Goal: Task Accomplishment & Management: Use online tool/utility

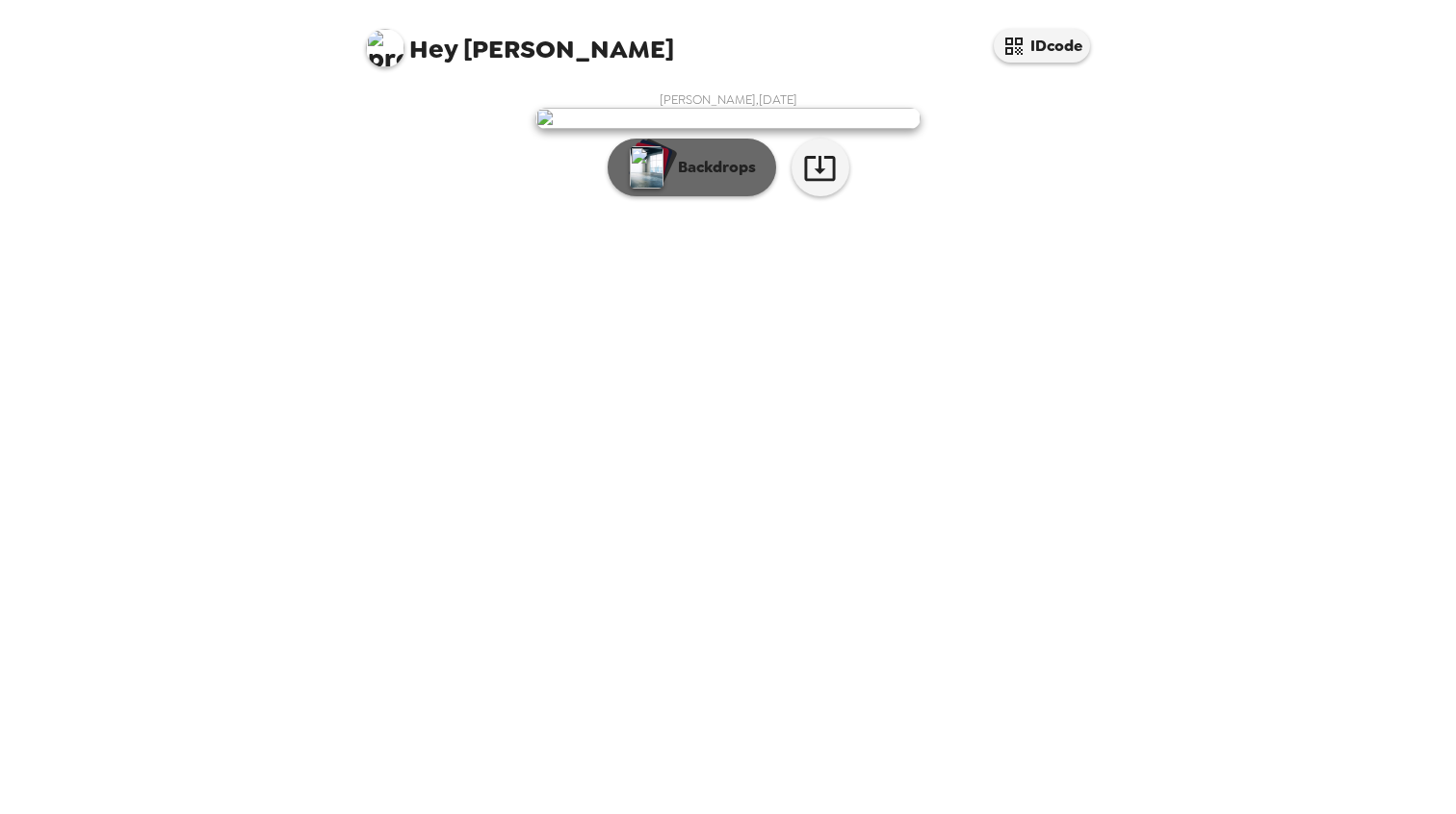
click at [721, 179] on p "Backdrops" at bounding box center [713, 167] width 88 height 23
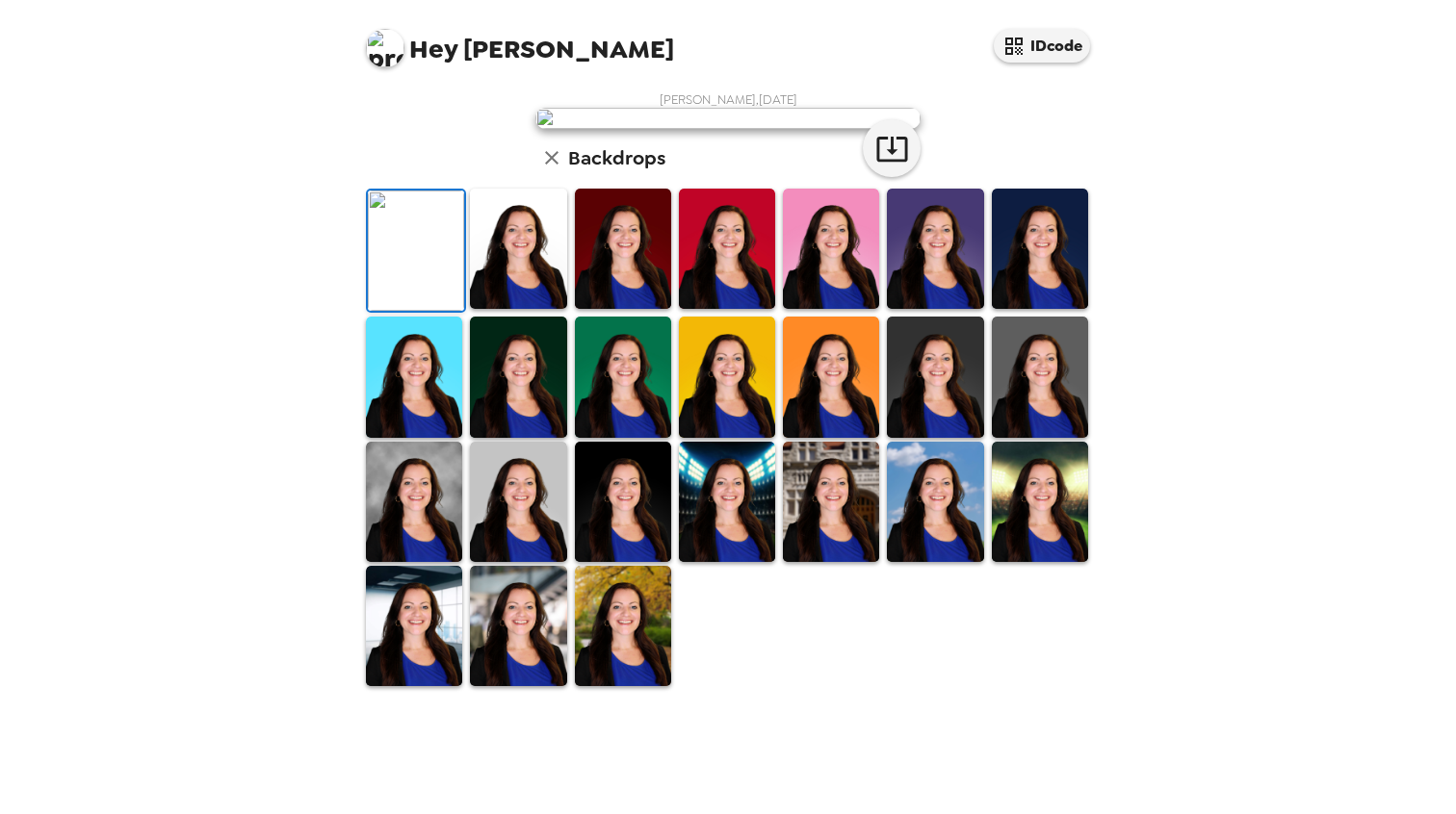
scroll to position [366, 0]
click at [1004, 562] on img at bounding box center [1040, 501] width 96 height 120
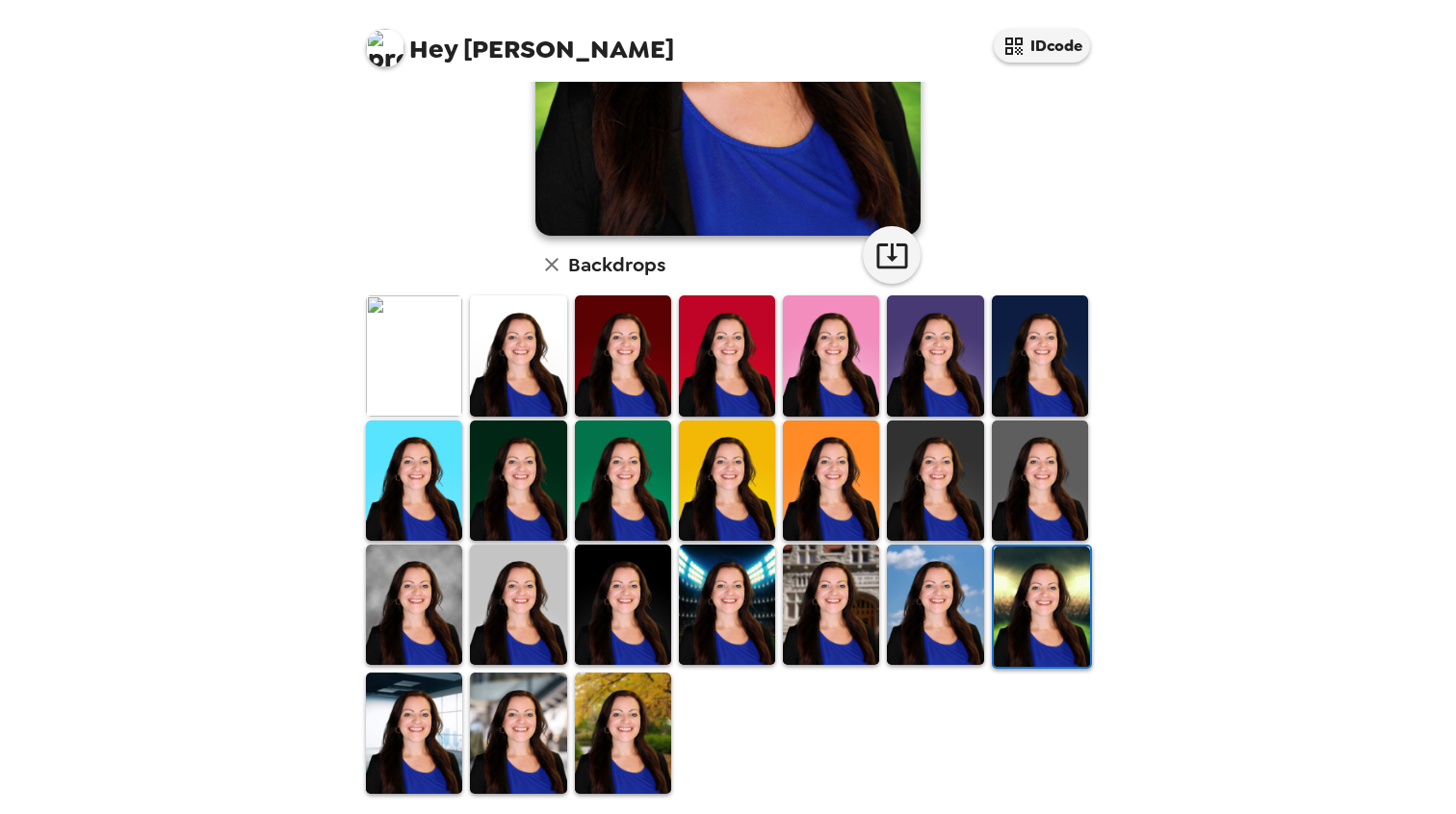
click at [613, 683] on img at bounding box center [623, 733] width 96 height 120
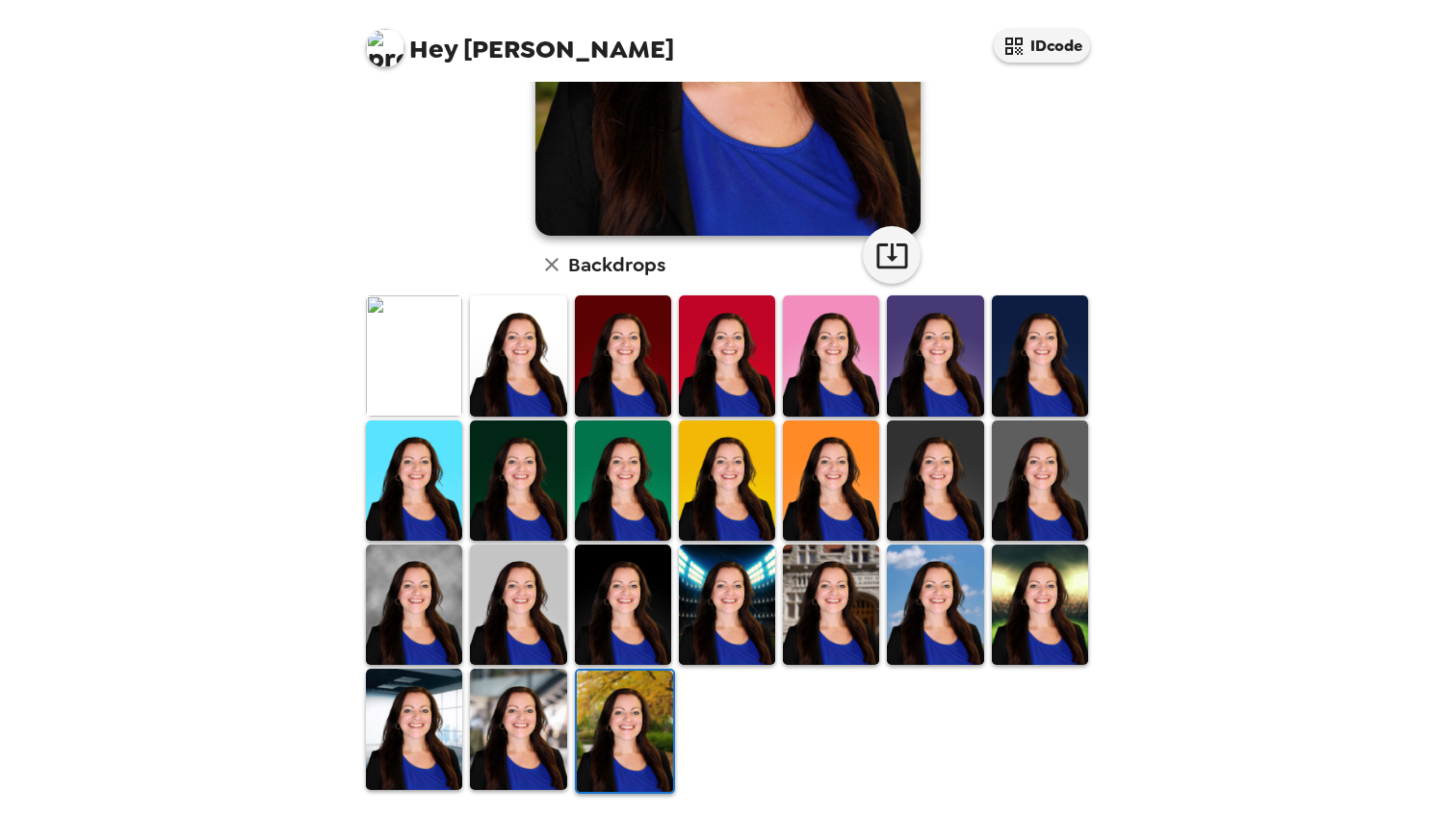
click at [514, 676] on img at bounding box center [518, 729] width 96 height 120
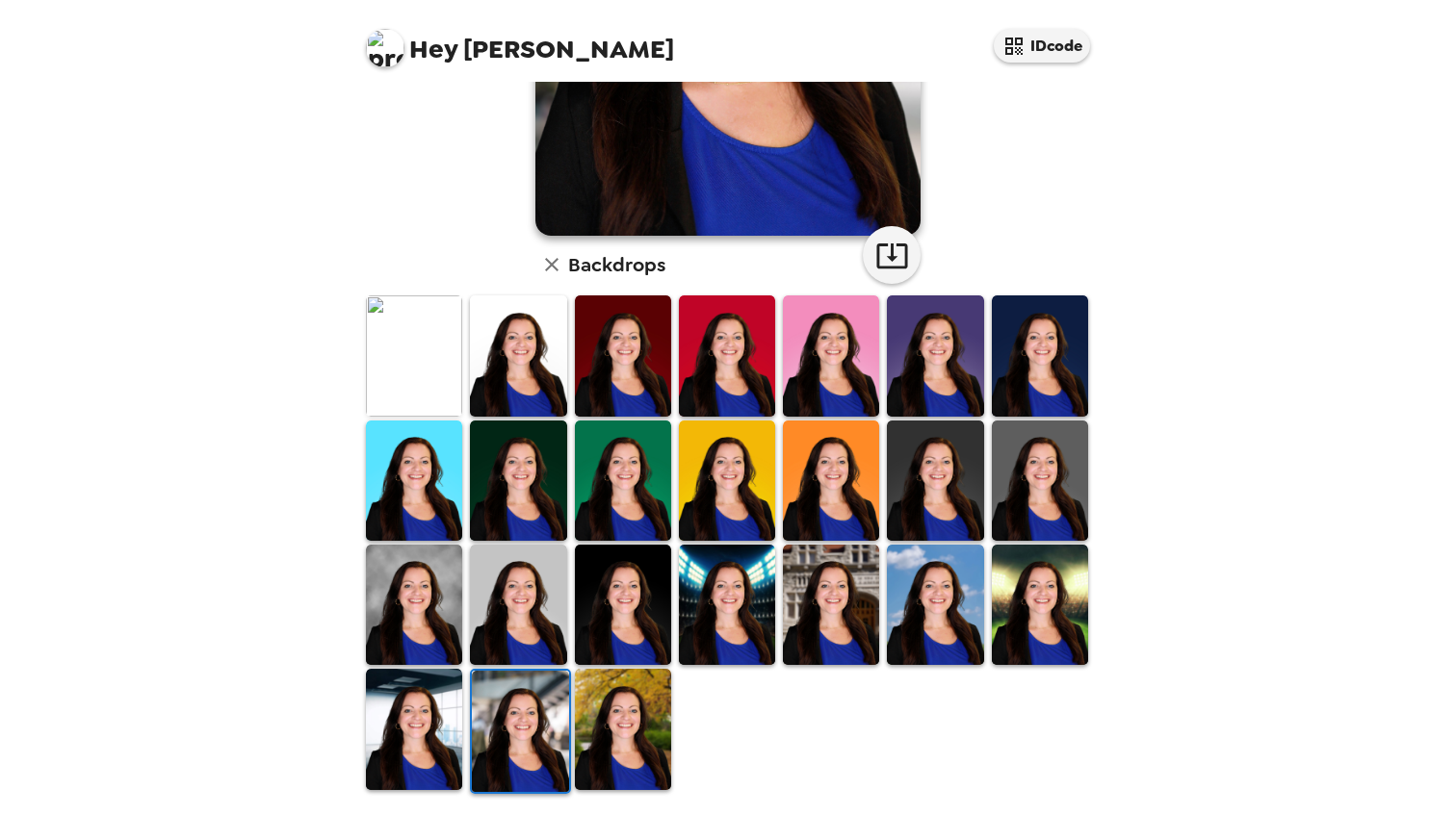
click at [409, 675] on img at bounding box center [414, 729] width 96 height 120
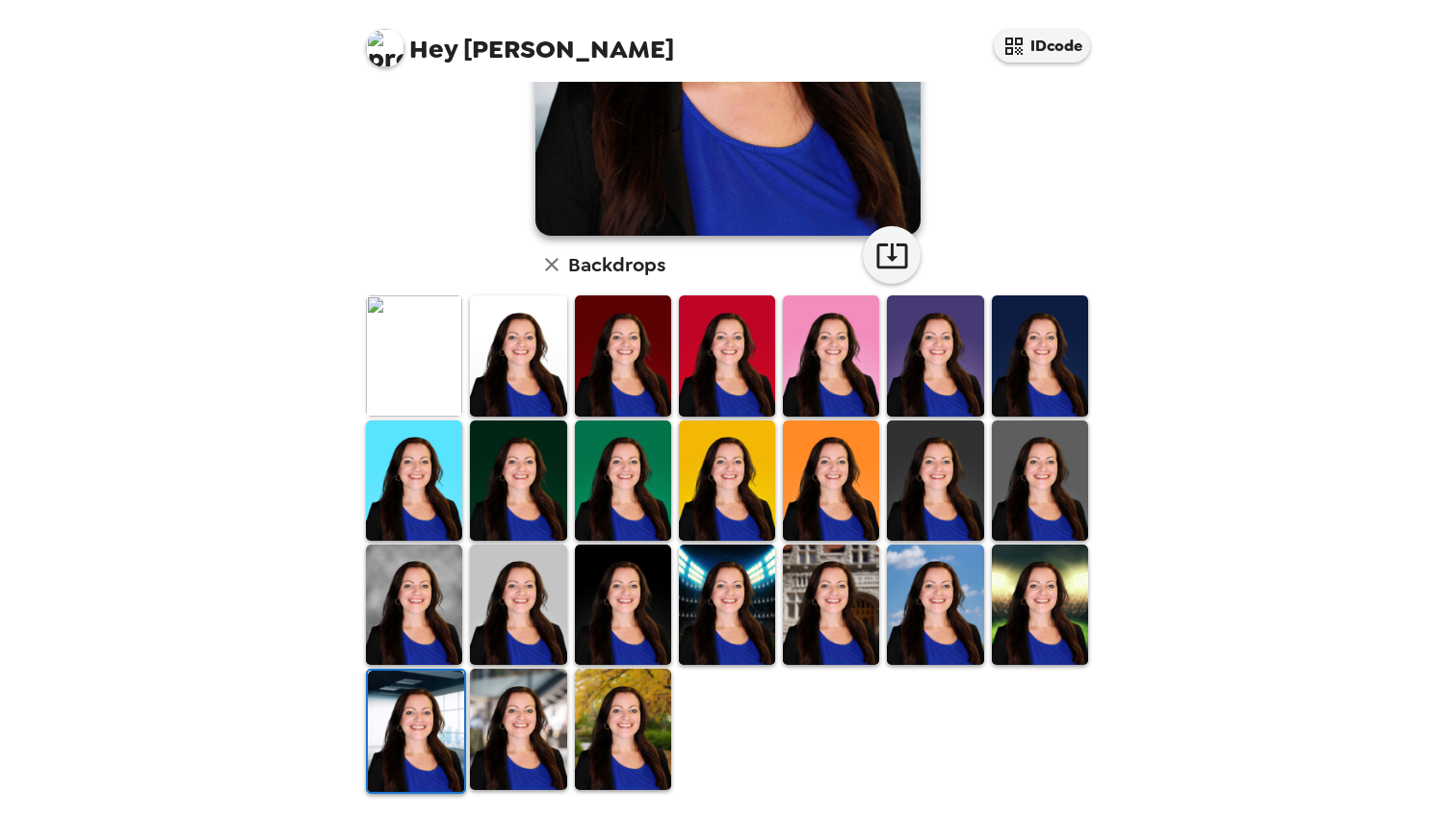
click at [517, 684] on img at bounding box center [518, 729] width 96 height 120
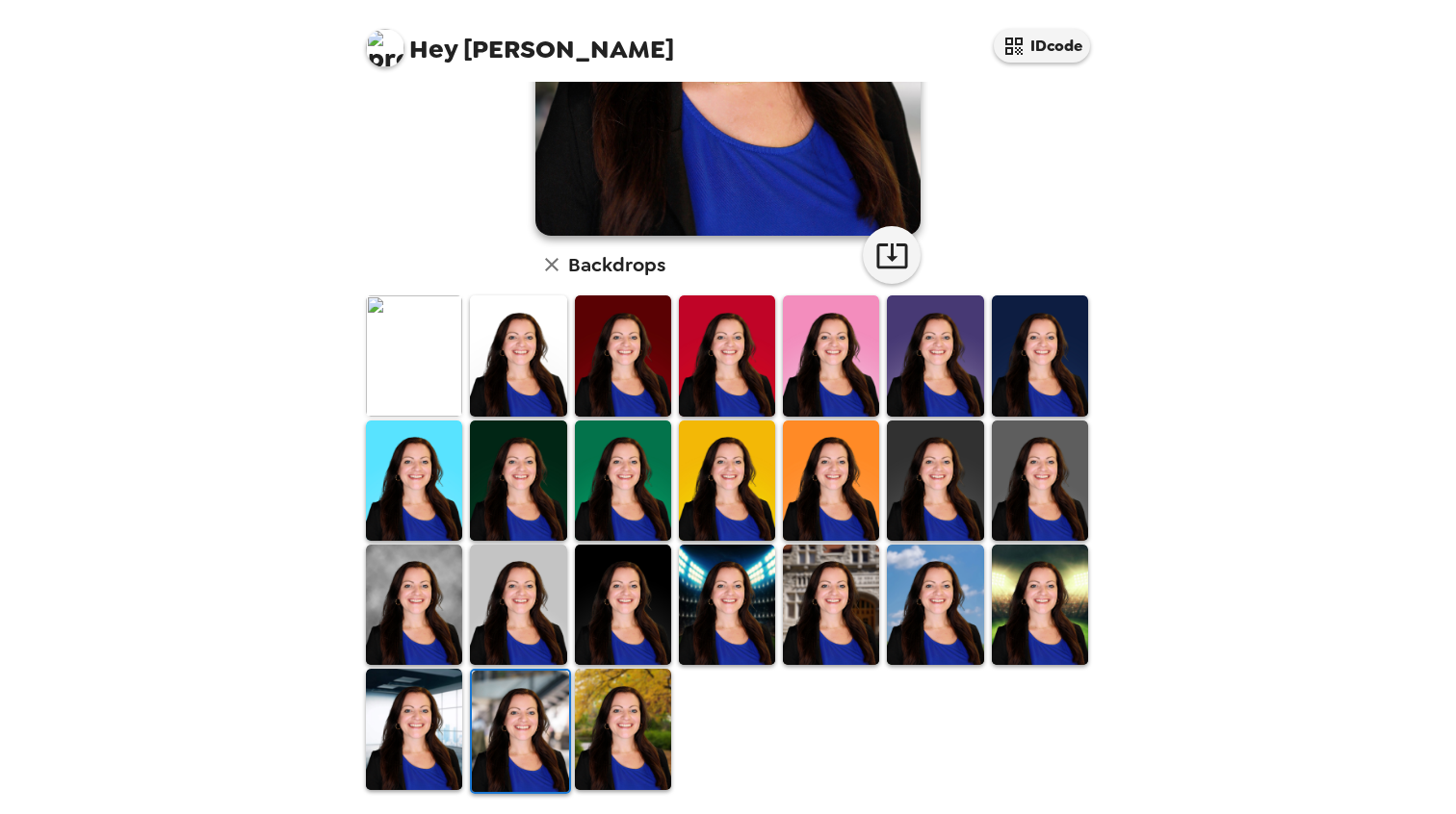
click at [751, 578] on img at bounding box center [727, 604] width 96 height 120
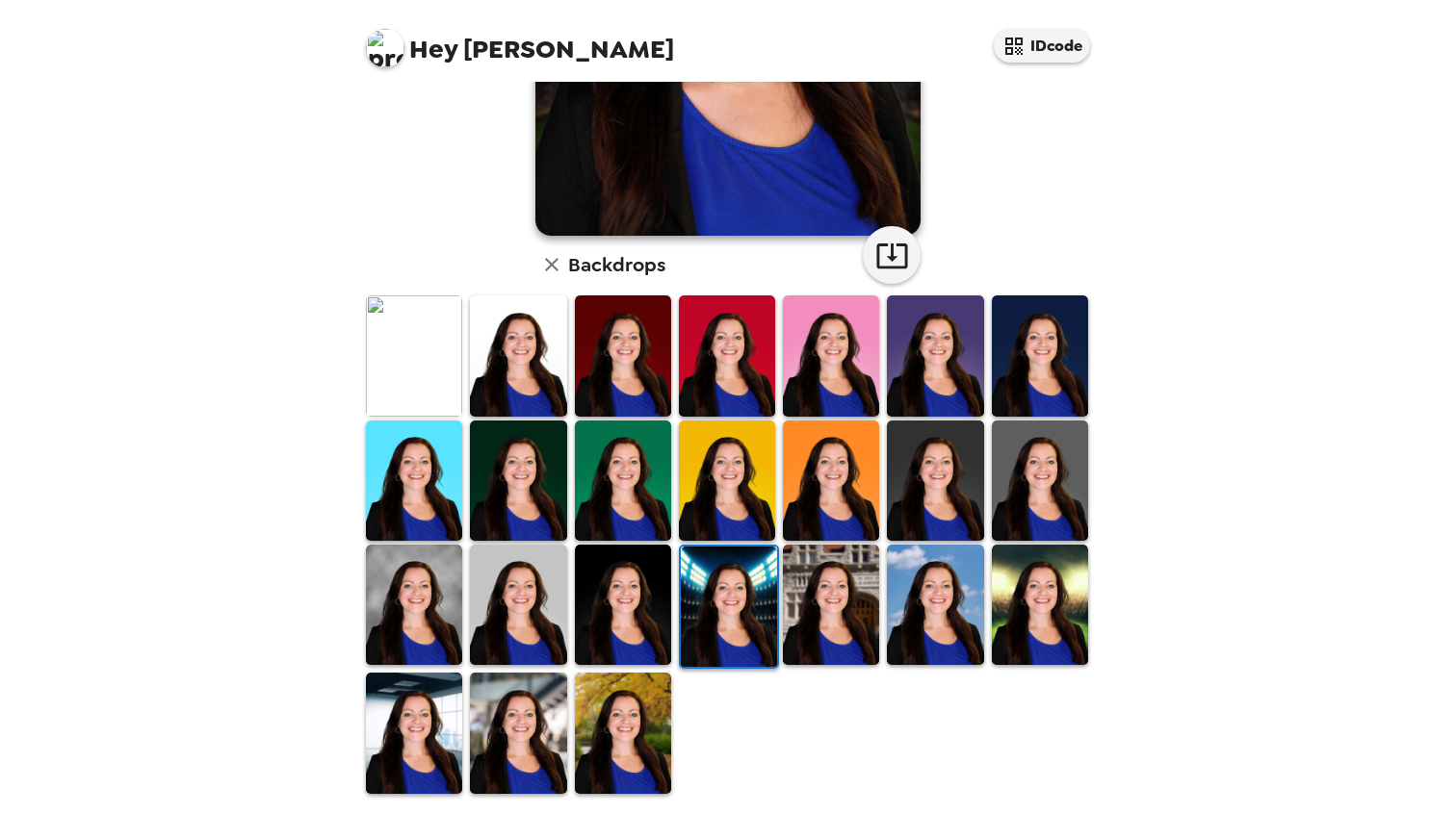
click at [909, 582] on img at bounding box center [935, 604] width 96 height 120
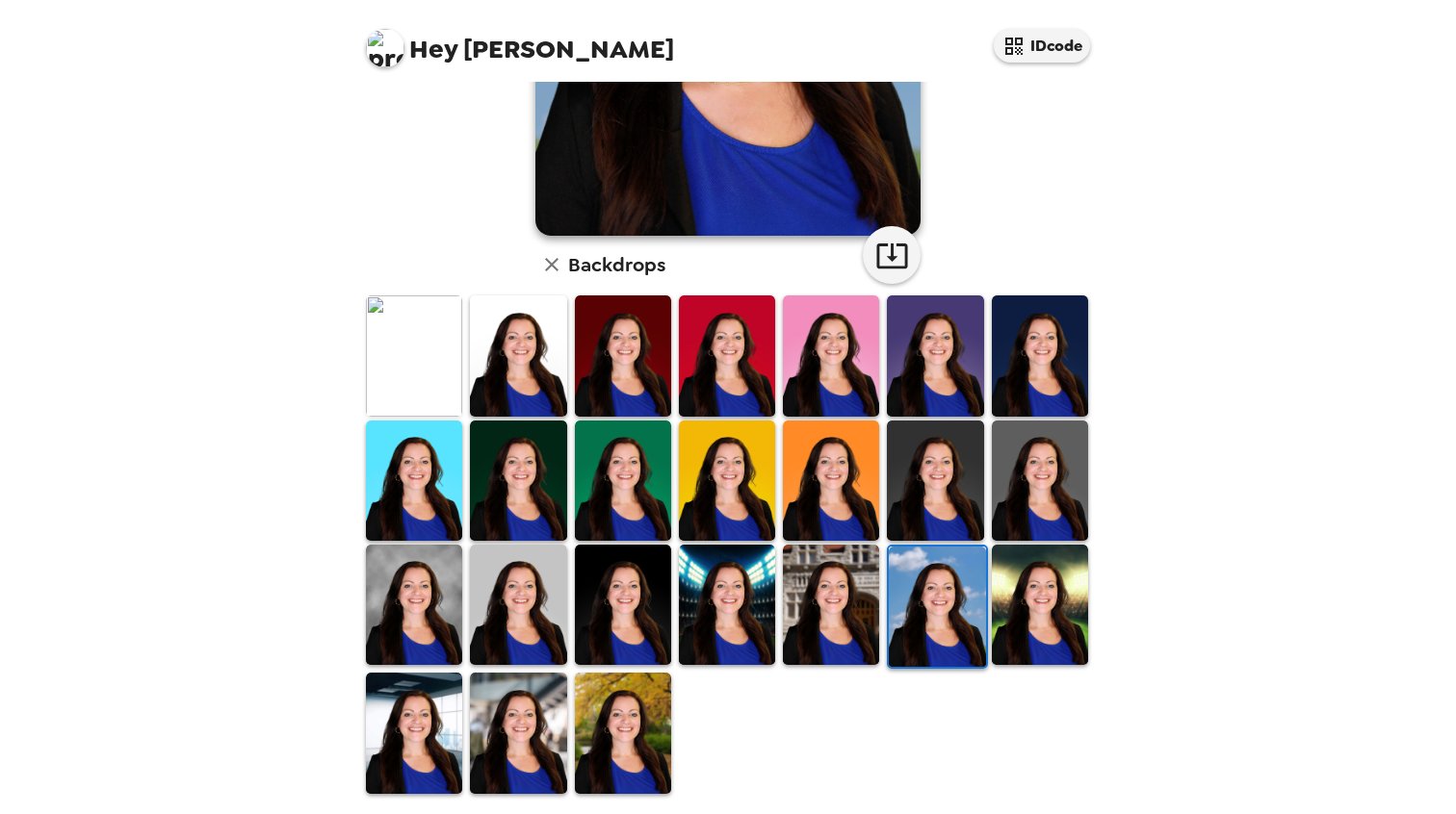
click at [1025, 461] on img at bounding box center [1040, 480] width 96 height 120
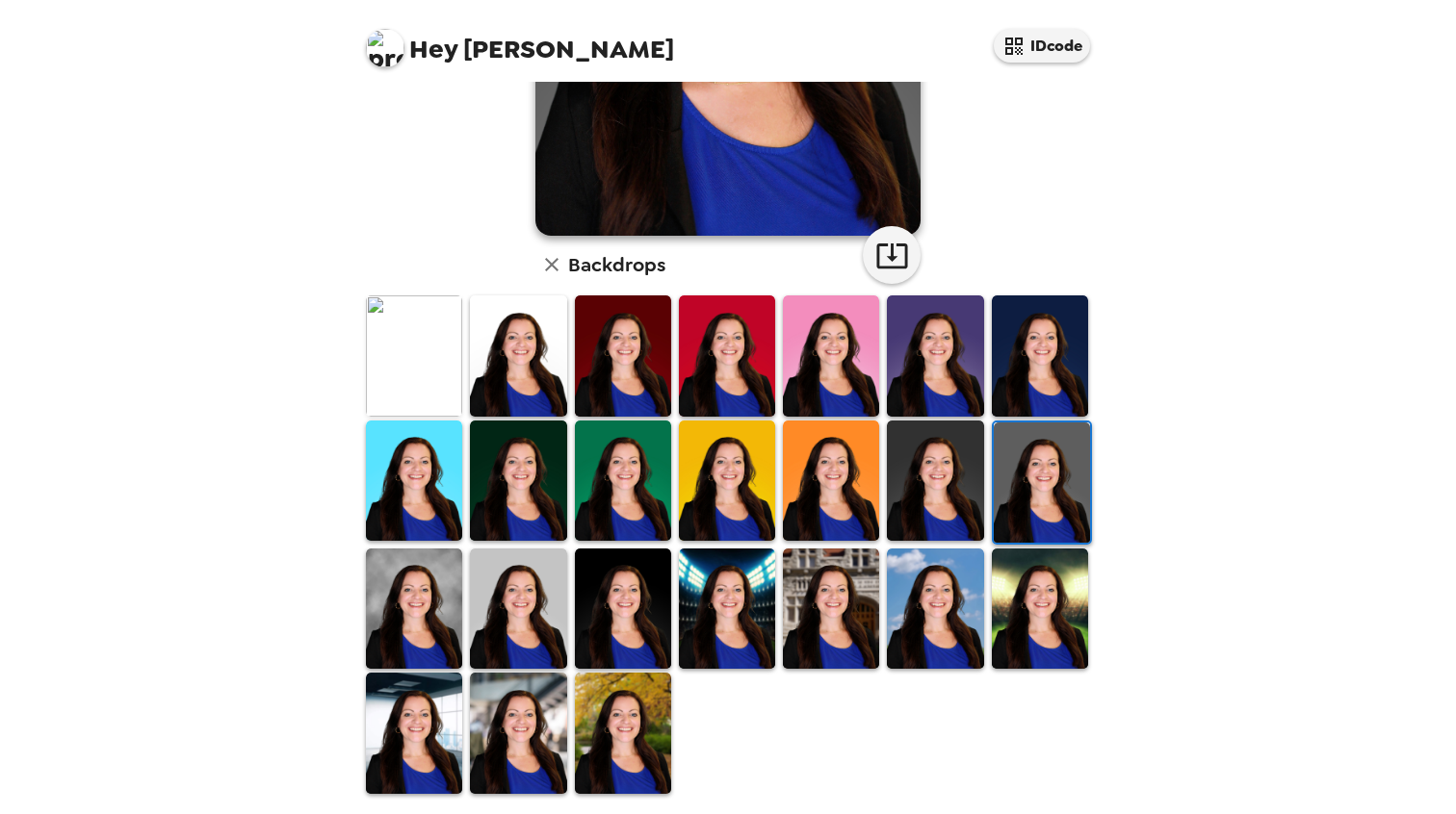
click at [1028, 441] on img at bounding box center [1041, 482] width 96 height 120
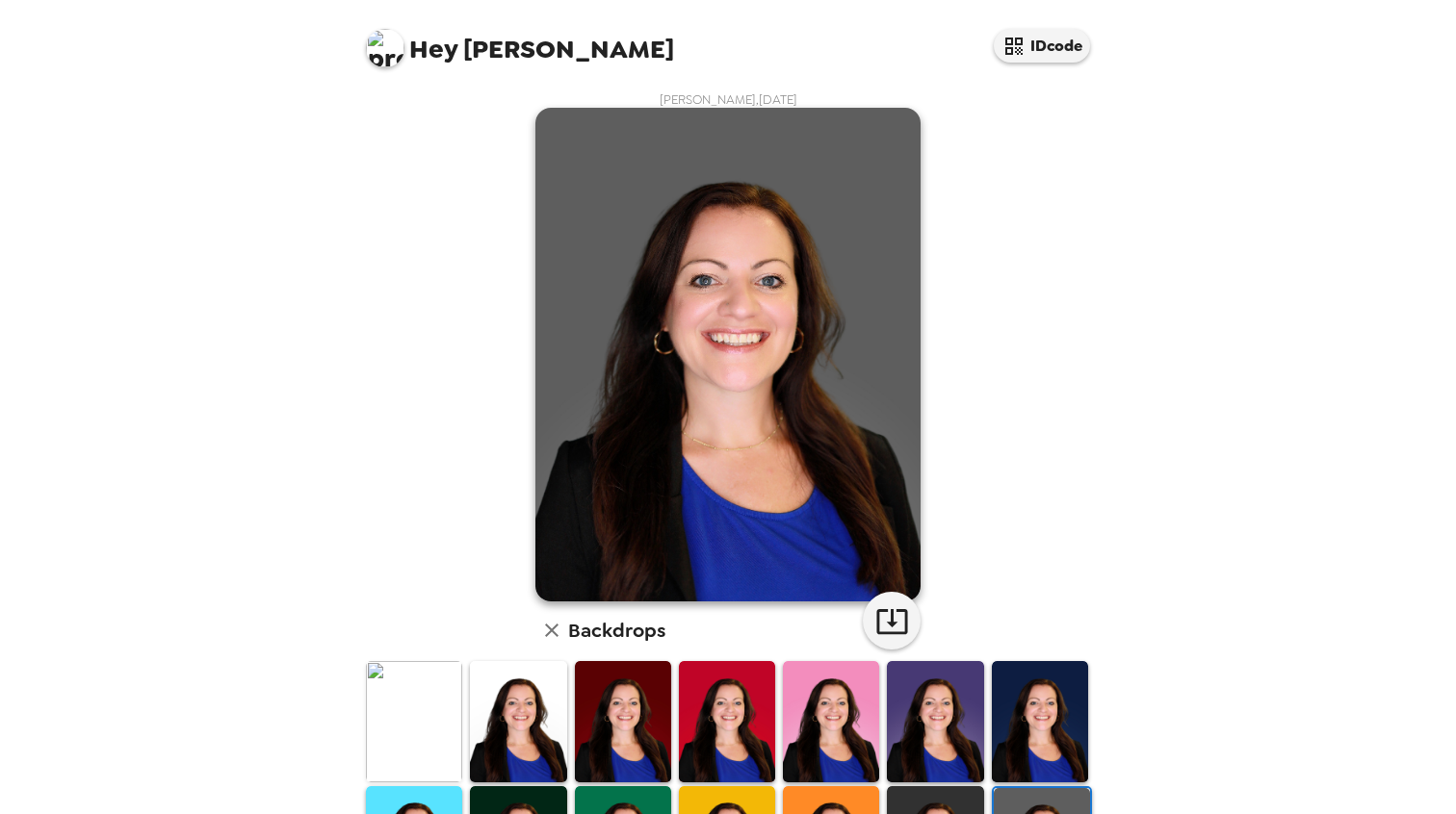
scroll to position [366, 0]
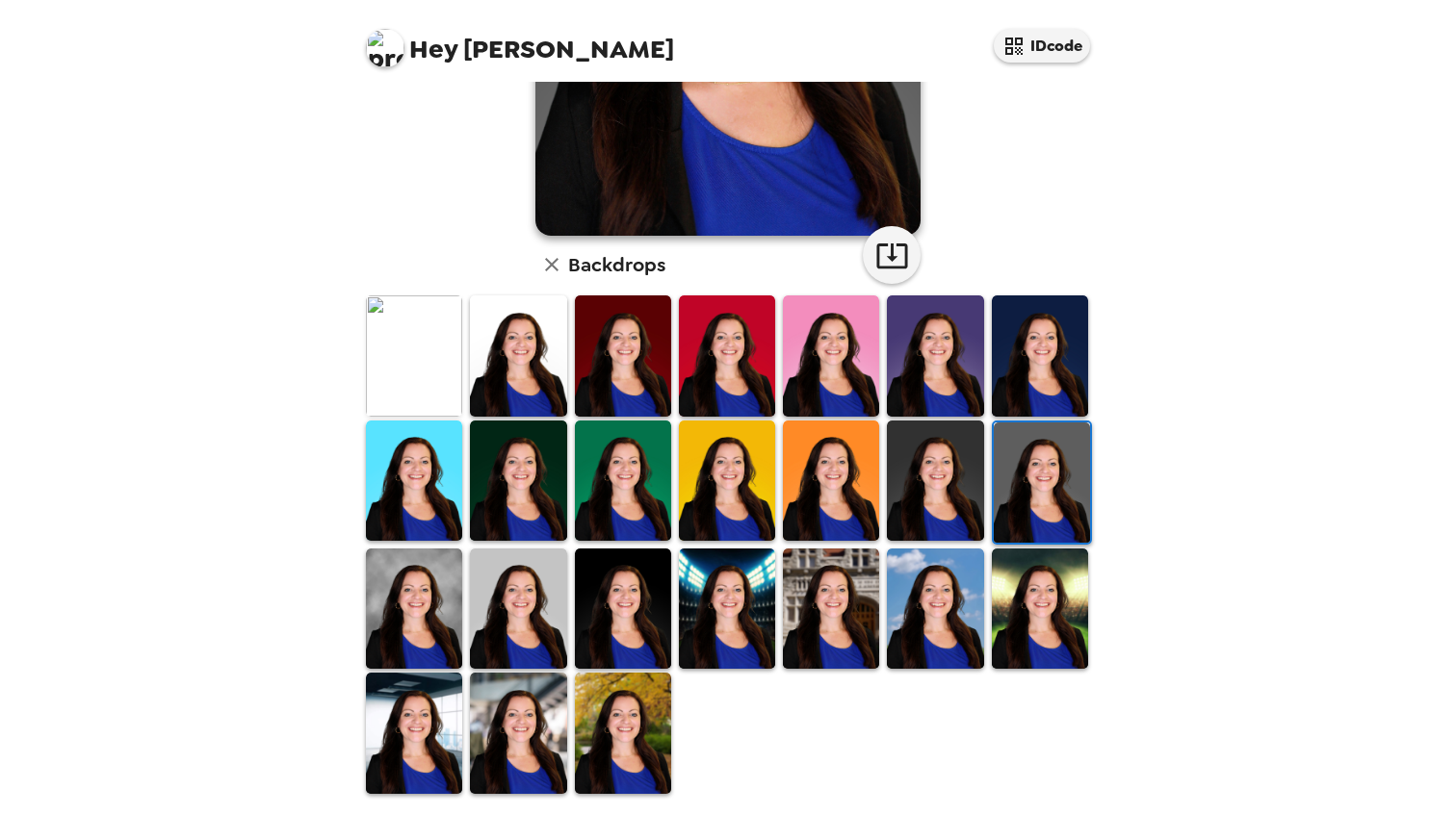
click at [404, 604] on img at bounding box center [414, 608] width 96 height 120
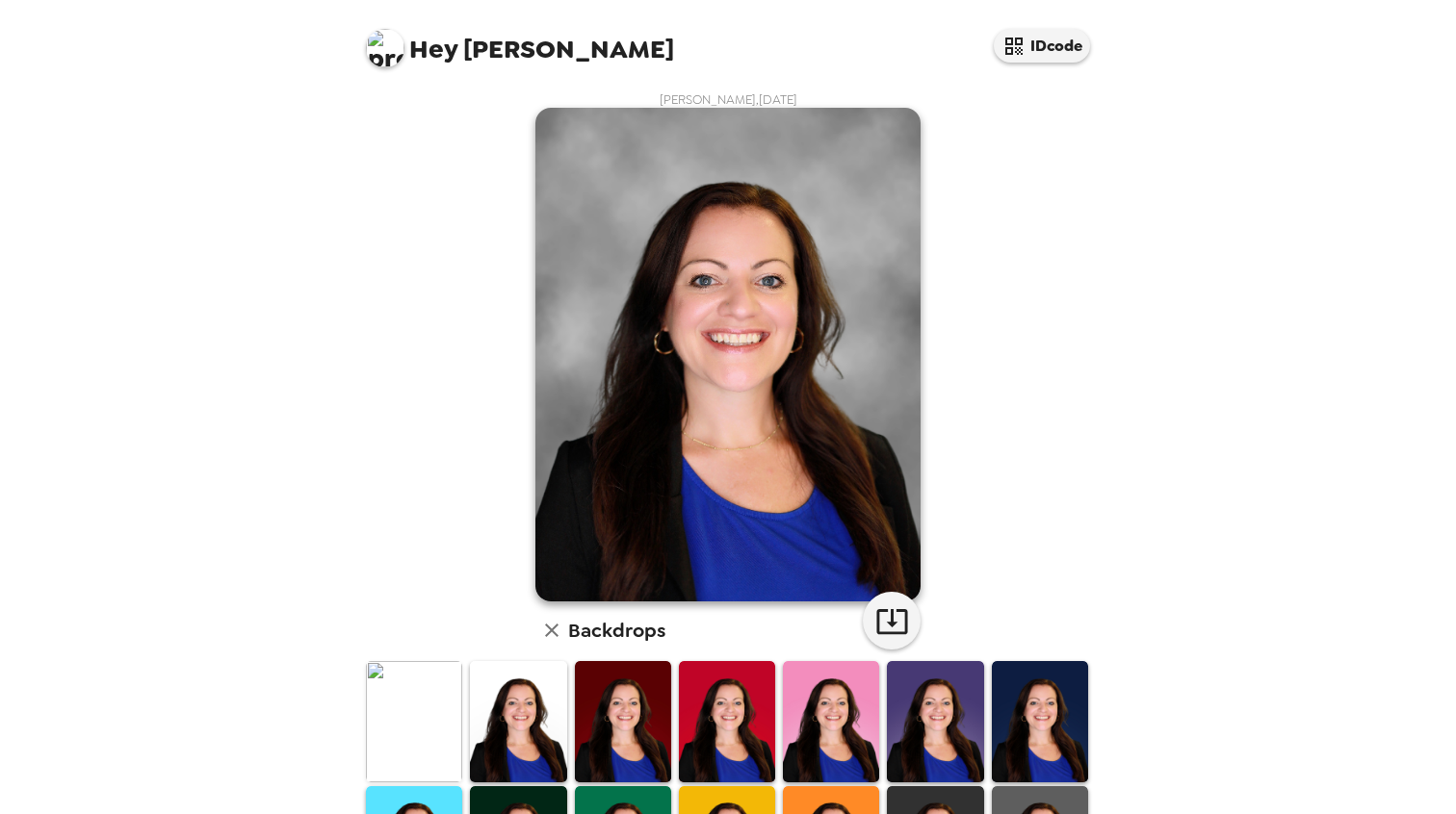
scroll to position [289, 0]
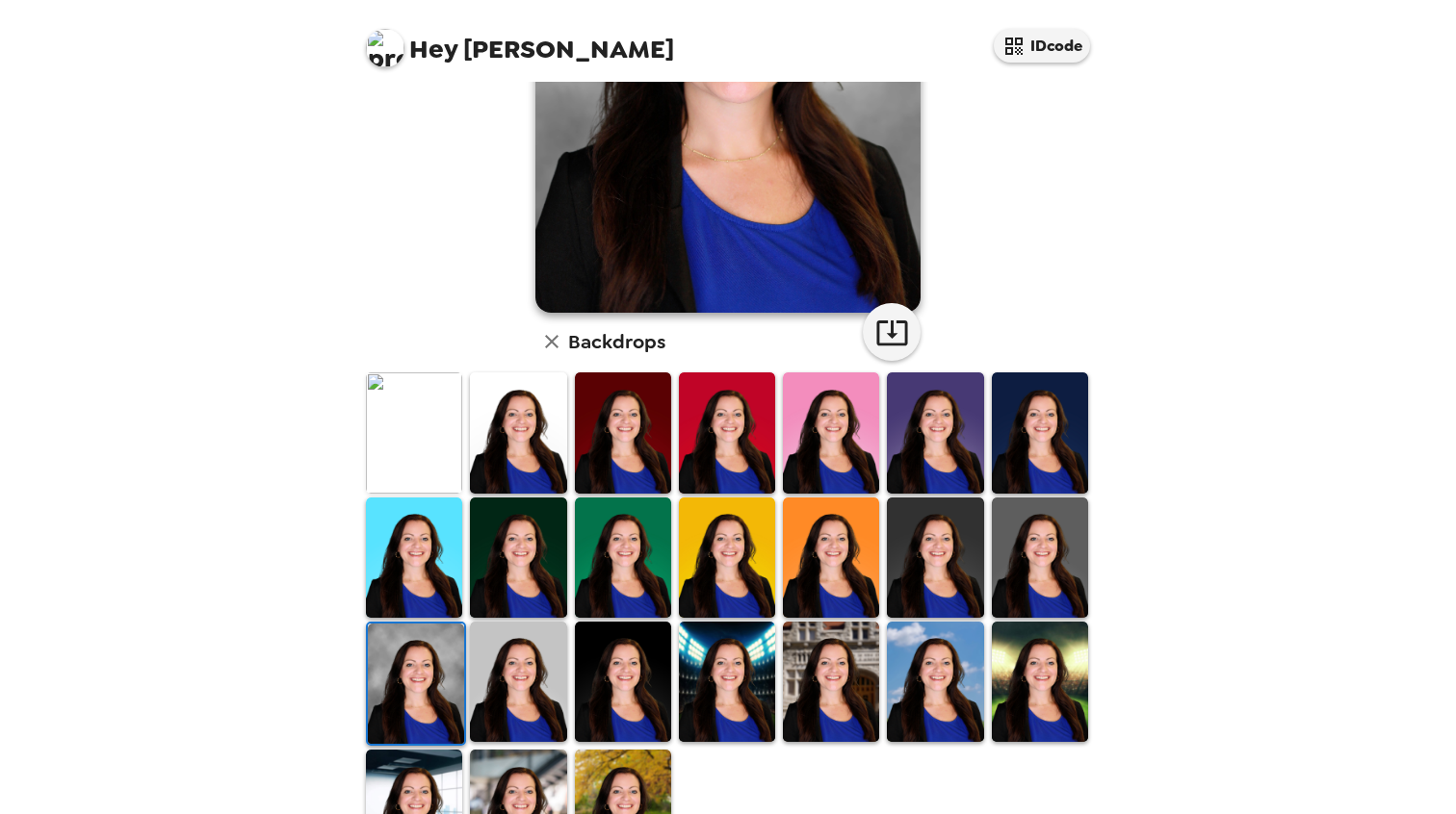
click at [526, 652] on img at bounding box center [518, 682] width 96 height 120
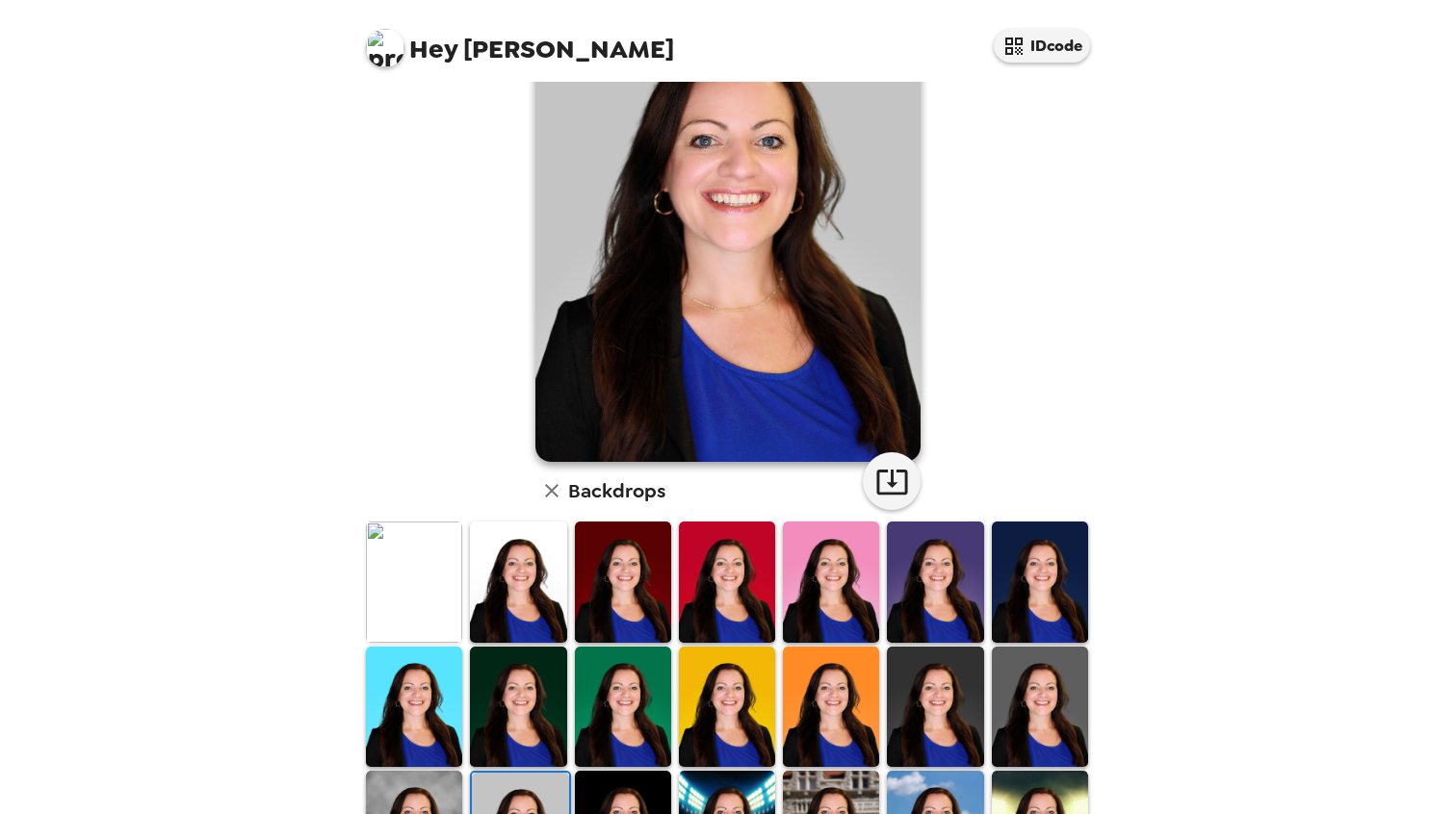
scroll to position [366, 0]
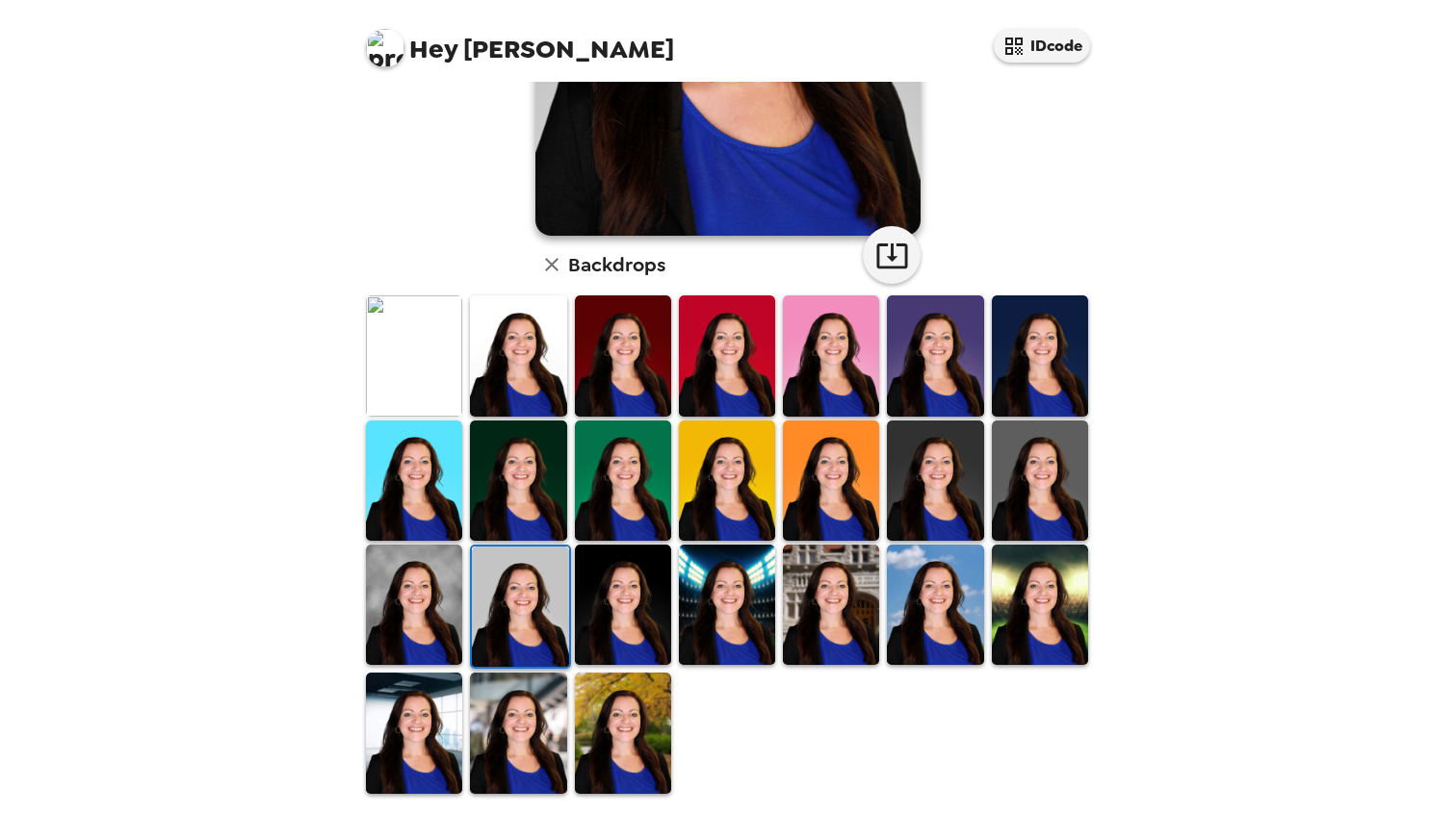
click at [404, 606] on img at bounding box center [414, 604] width 96 height 120
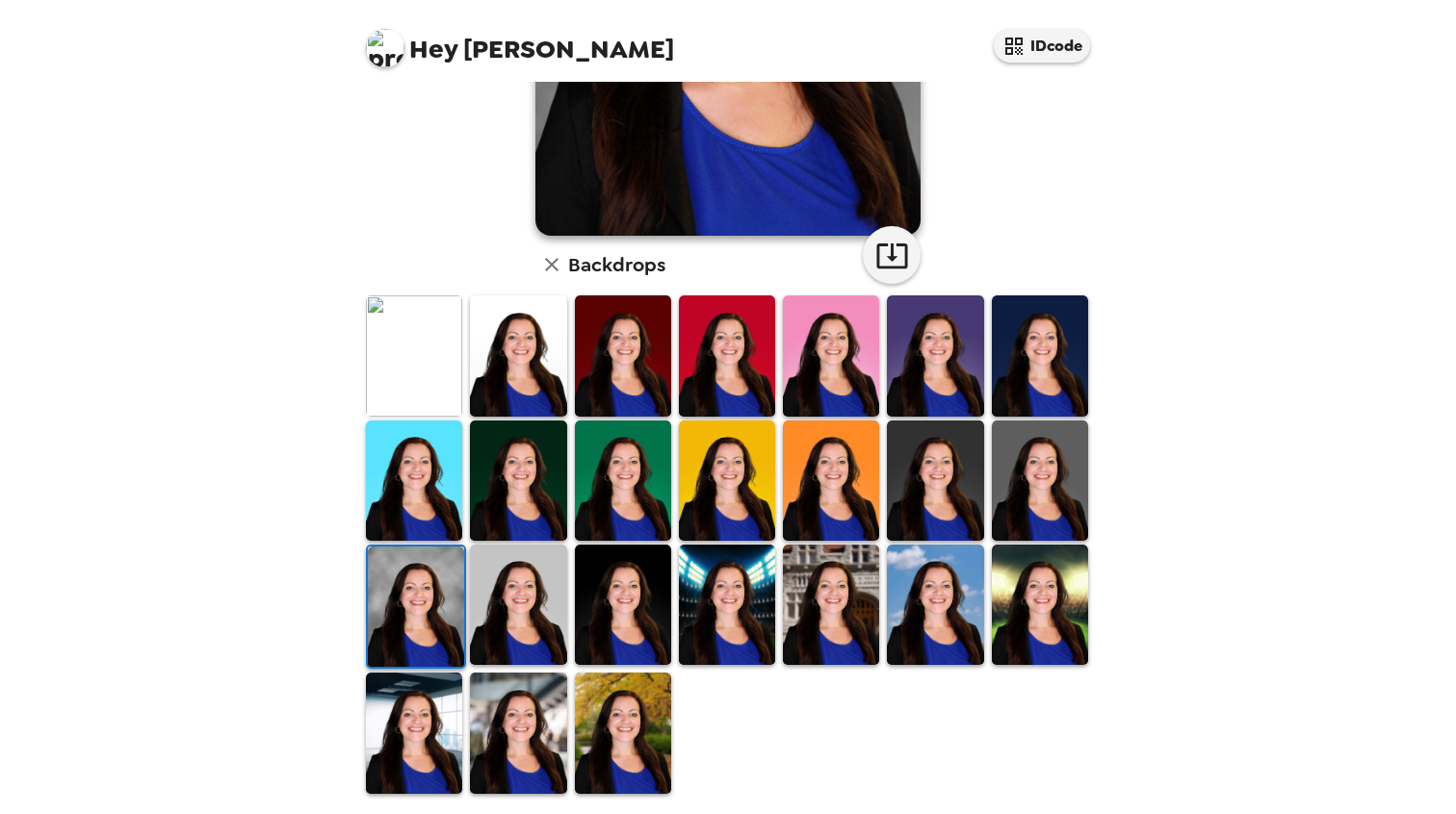
click at [517, 680] on img at bounding box center [518, 733] width 96 height 120
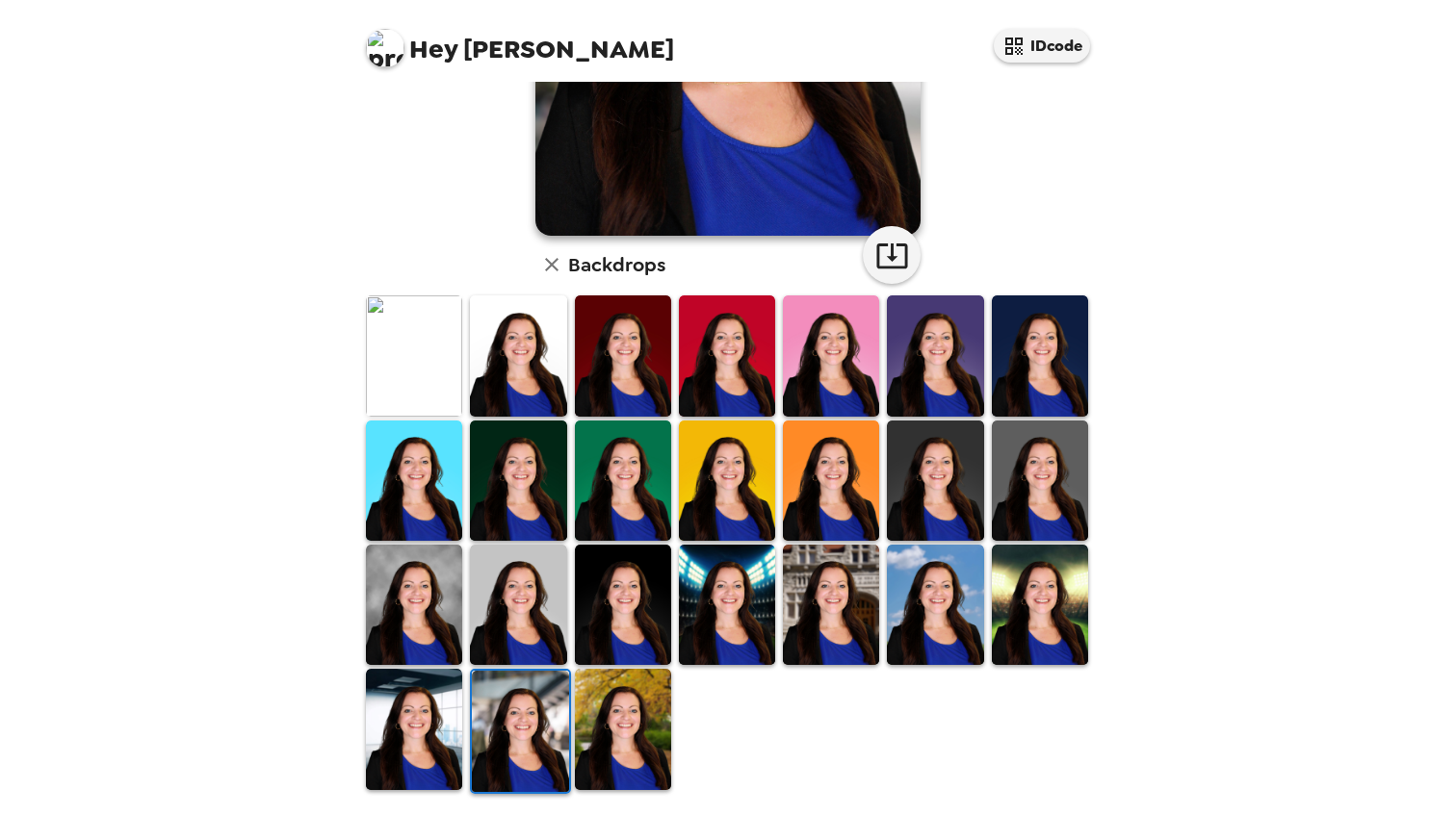
scroll to position [0, 0]
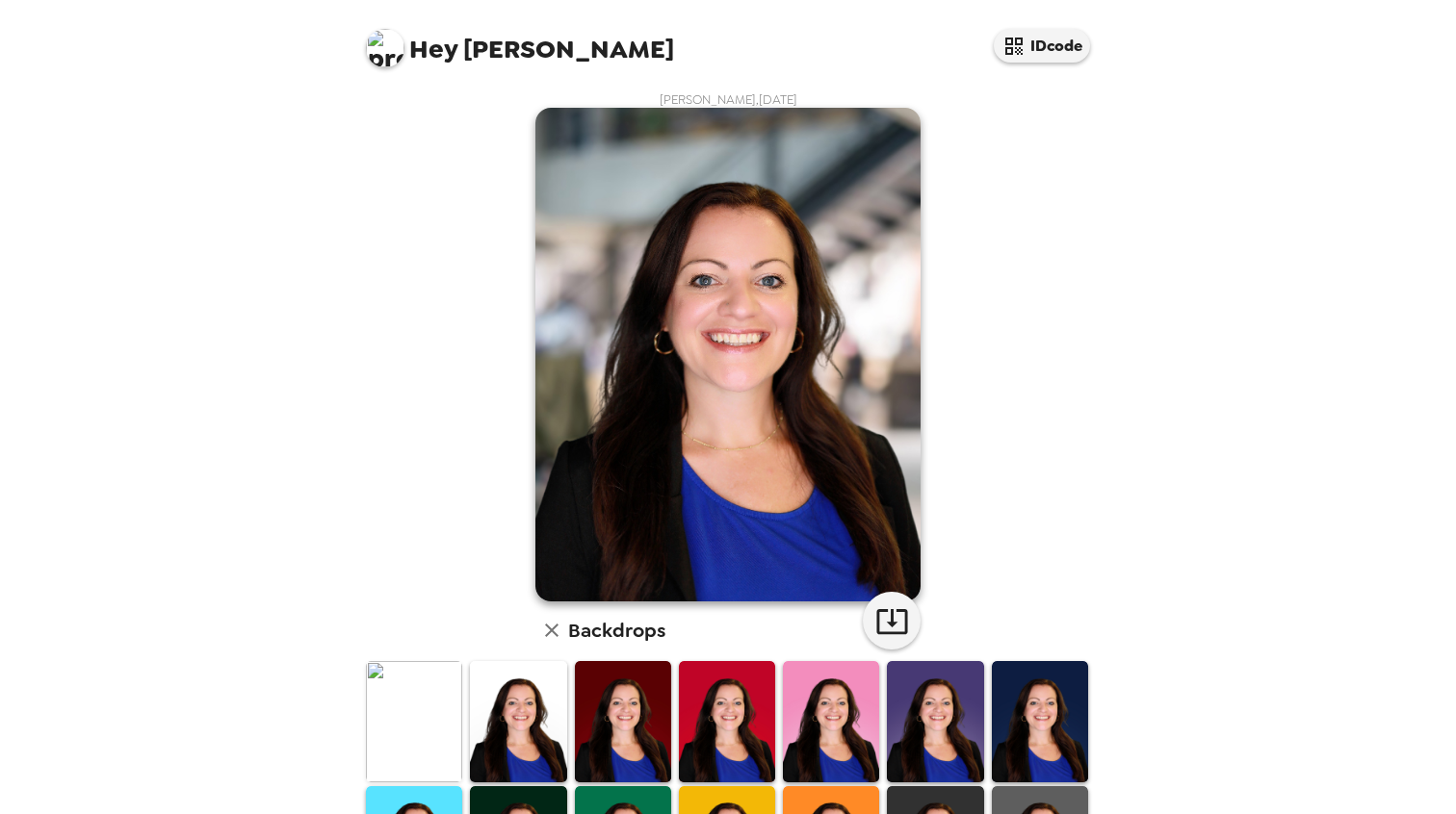
click at [384, 262] on div "Jessica Davenport , 09-19-2025 Backdrops" at bounding box center [728, 627] width 731 height 1071
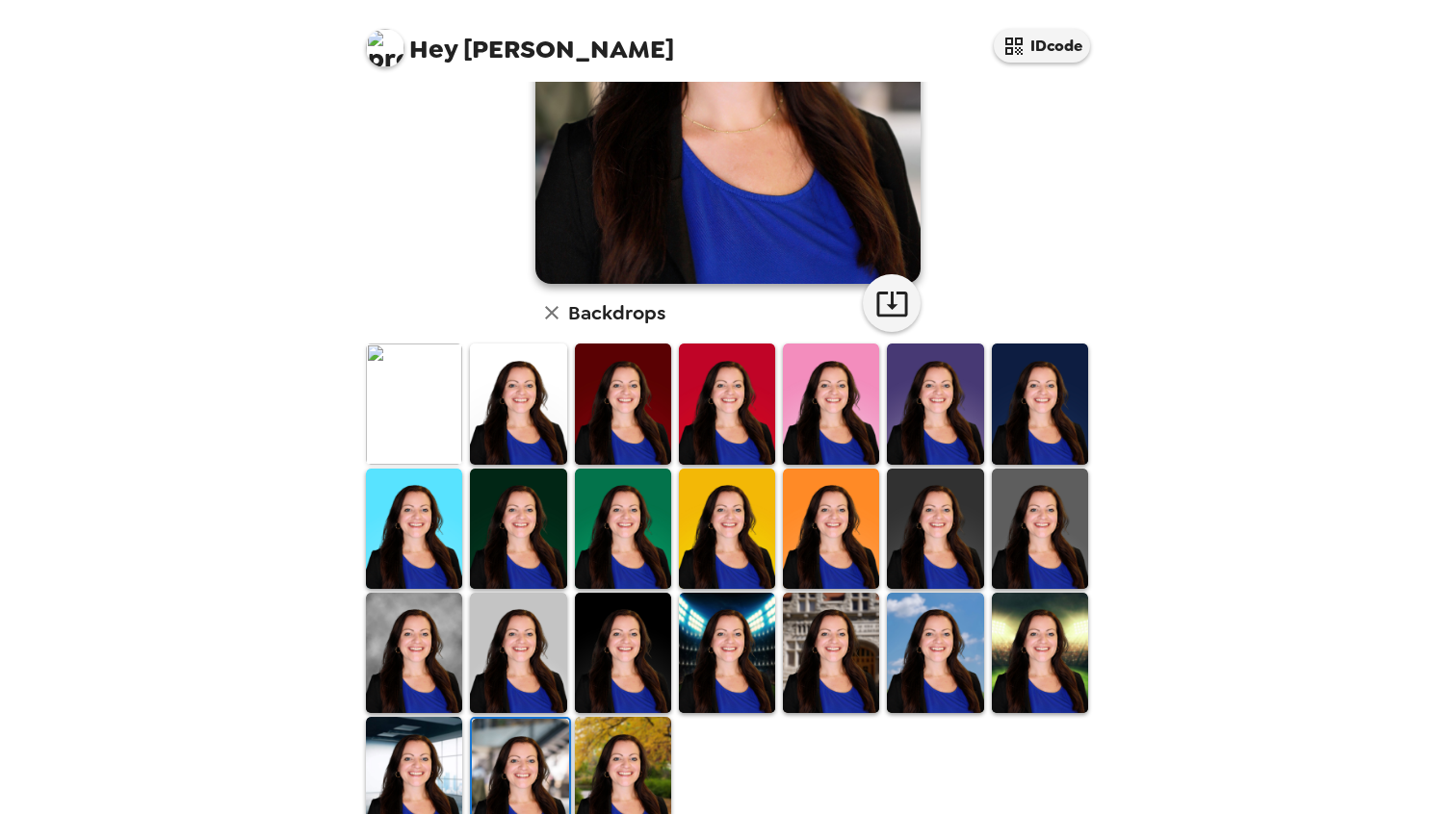
scroll to position [366, 0]
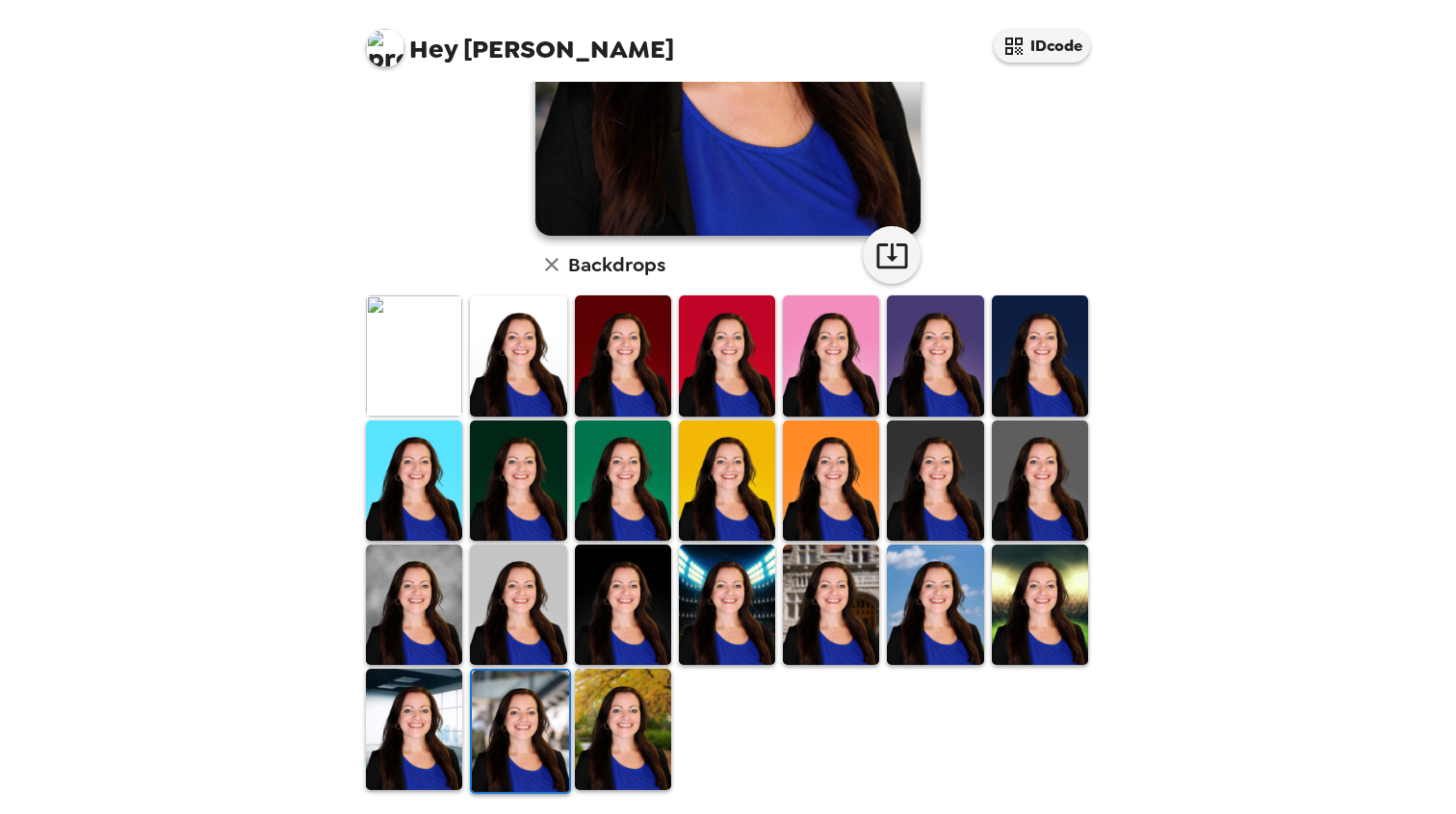
click at [527, 480] on img at bounding box center [518, 480] width 96 height 120
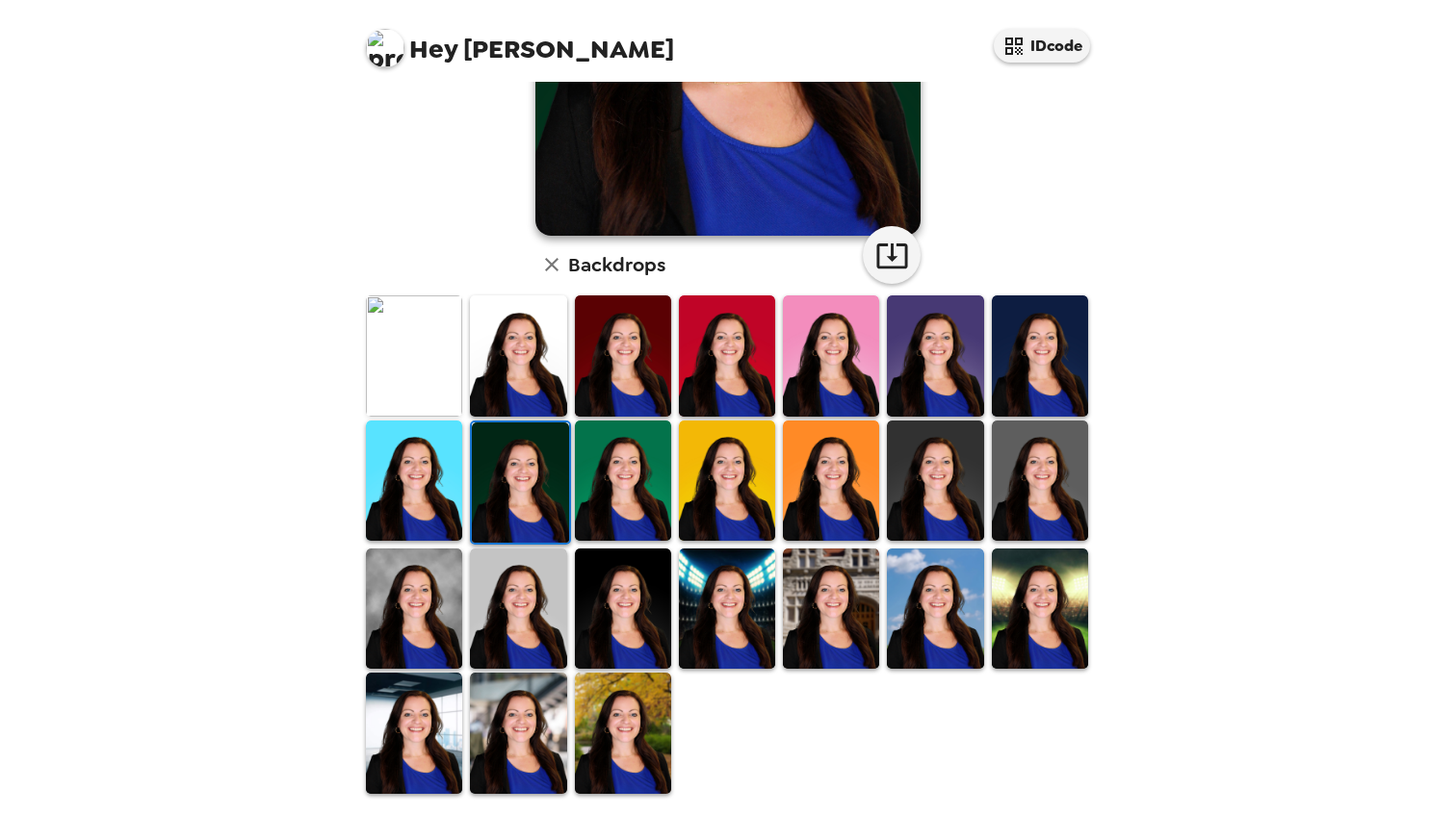
click at [520, 685] on img at bounding box center [518, 733] width 96 height 120
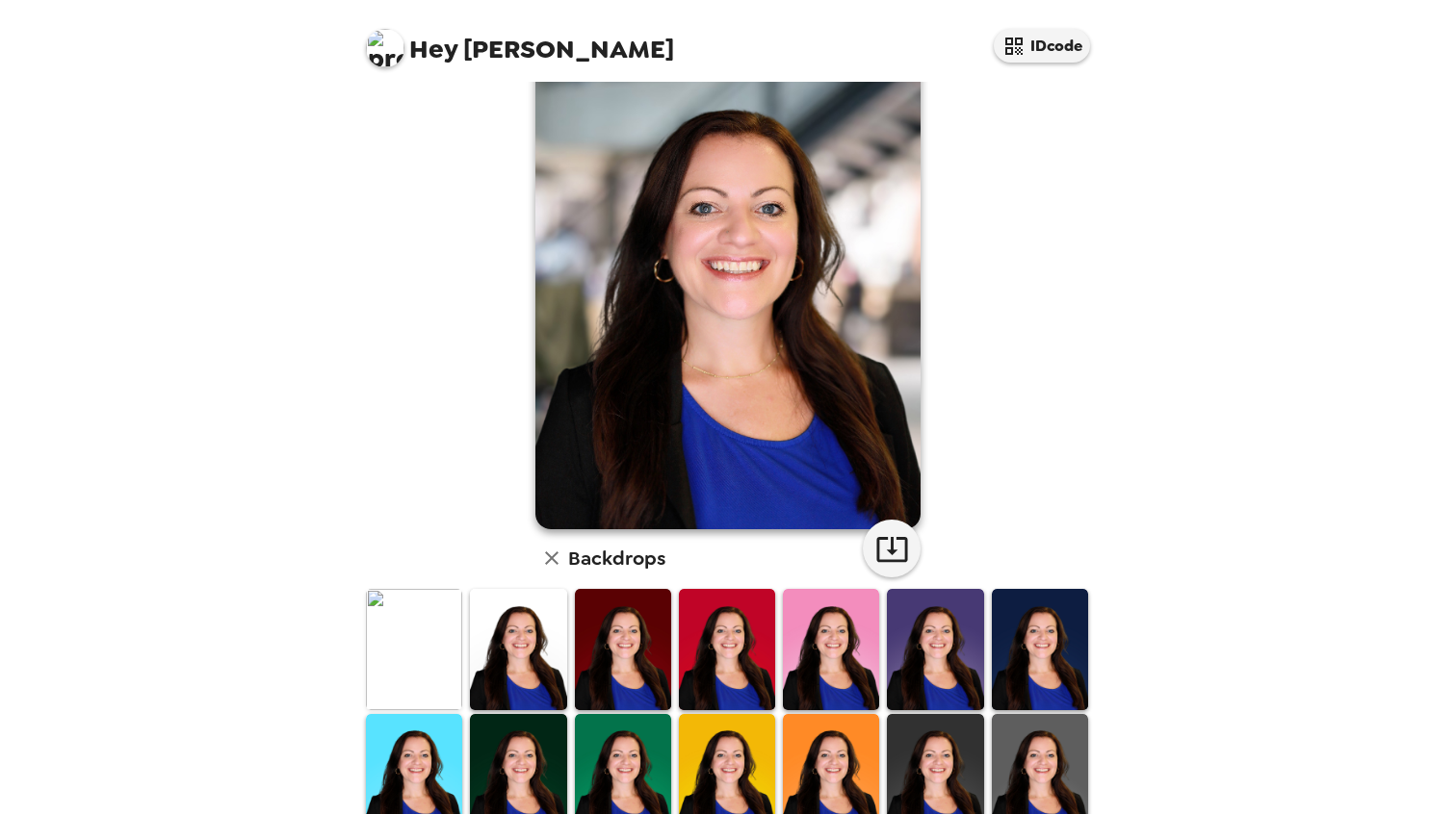
scroll to position [0, 0]
